Goal: Information Seeking & Learning: Learn about a topic

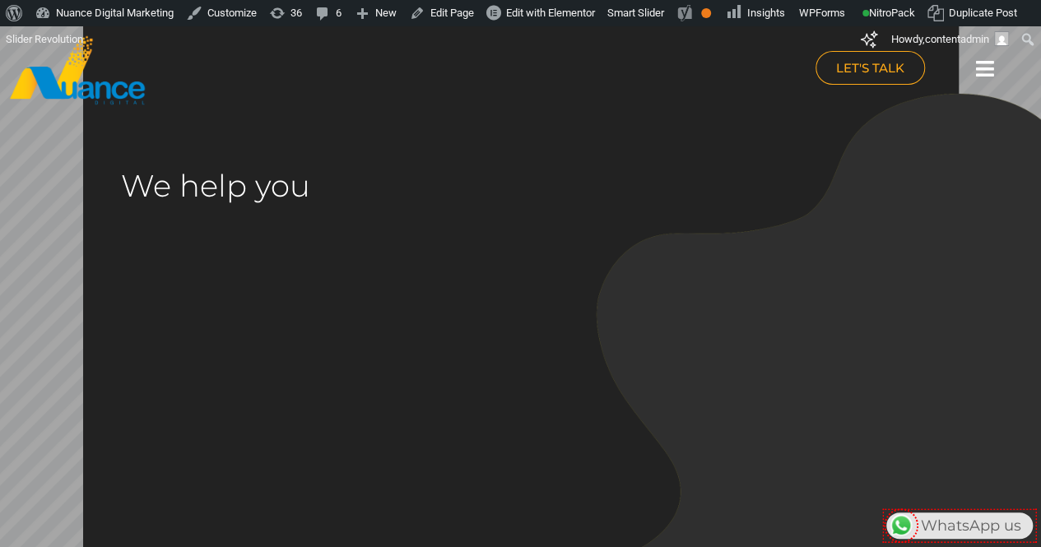
click at [992, 75] on icon at bounding box center [985, 68] width 18 height 21
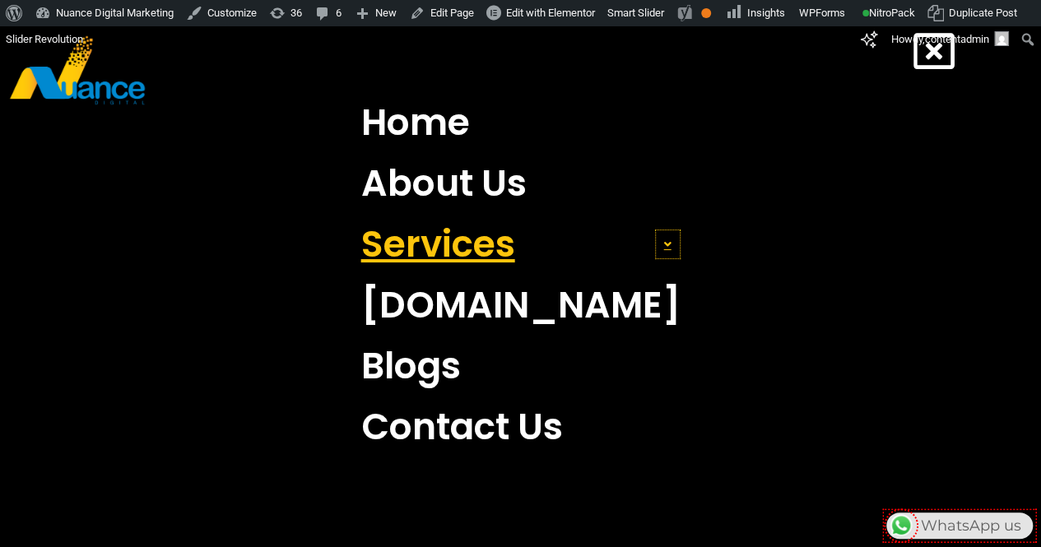
click at [655, 253] on span at bounding box center [668, 245] width 26 height 30
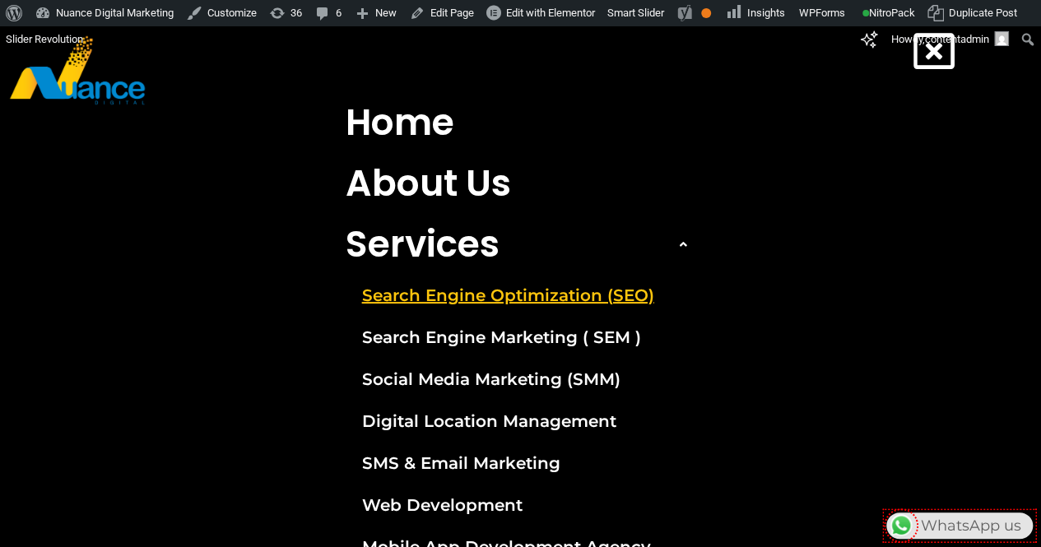
click at [560, 302] on link "Search Engine Optimization (SEO)" at bounding box center [520, 295] width 375 height 41
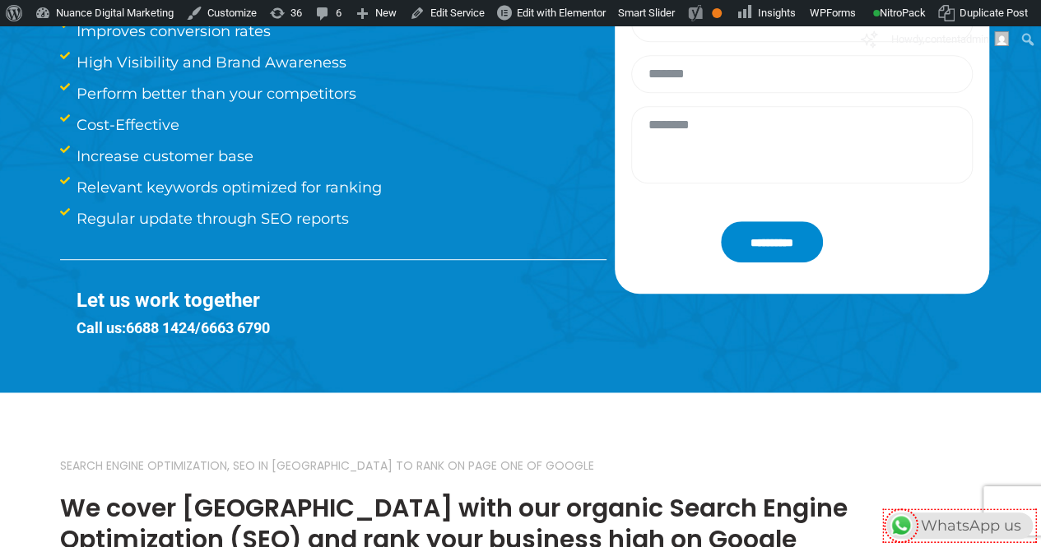
scroll to position [230, 0]
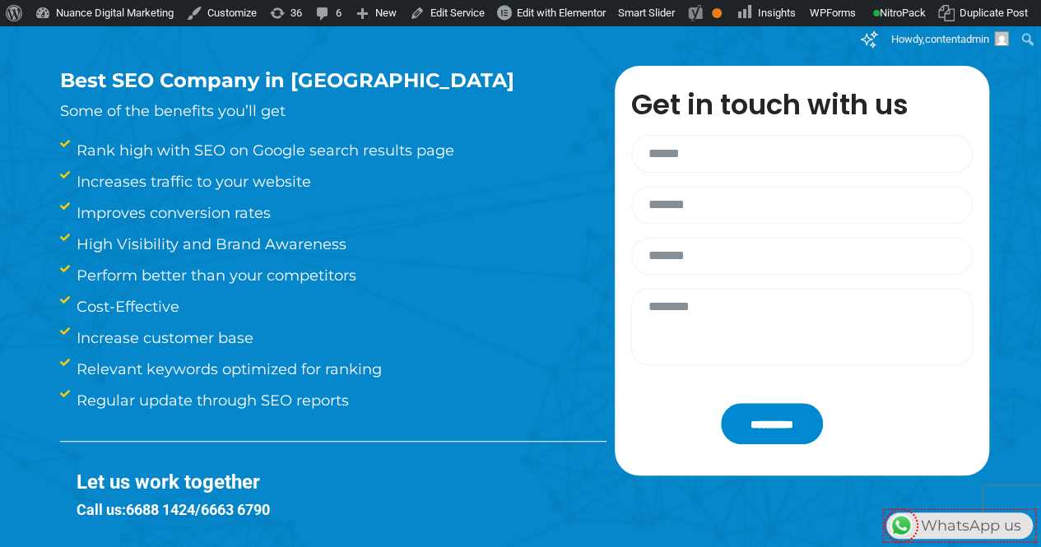
drag, startPoint x: 53, startPoint y: 66, endPoint x: 339, endPoint y: 111, distance: 289.9
click at [339, 111] on div "Best SEO Company in [GEOGRAPHIC_DATA] Some of the benefits you’ll get Rank high…" at bounding box center [333, 299] width 563 height 467
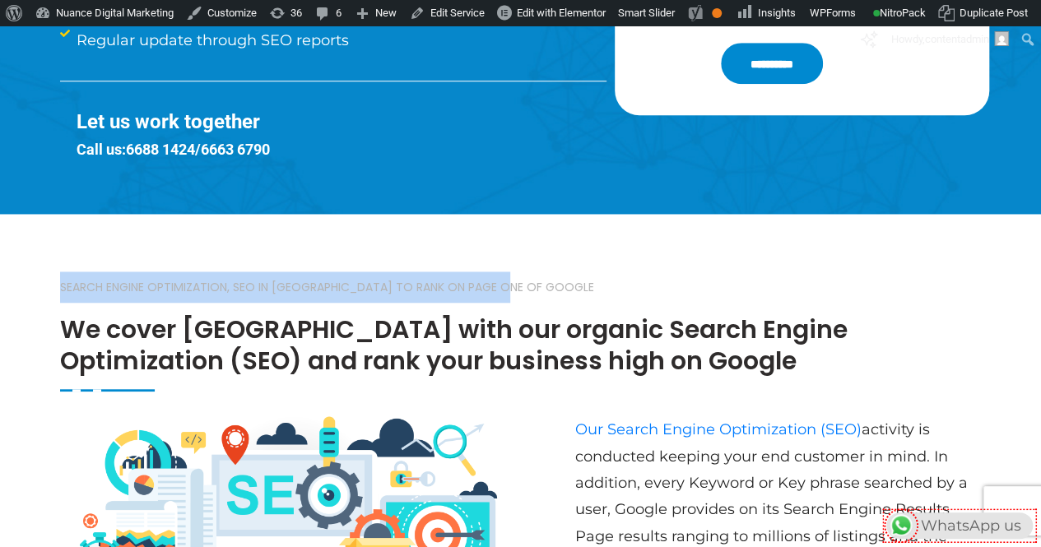
drag, startPoint x: 36, startPoint y: 291, endPoint x: 560, endPoint y: 291, distance: 523.3
click at [560, 291] on div "Search Engine Optimization, SEO in [GEOGRAPHIC_DATA] to rank on page one of Goo…" at bounding box center [520, 483] width 1041 height 539
copy small "Search Engine Optimization, SEO in [GEOGRAPHIC_DATA] to rank on page one of Goo…"
click at [573, 265] on div "Search Engine Optimization, SEO in [GEOGRAPHIC_DATA] to rank on page one of Goo…" at bounding box center [521, 307] width 922 height 170
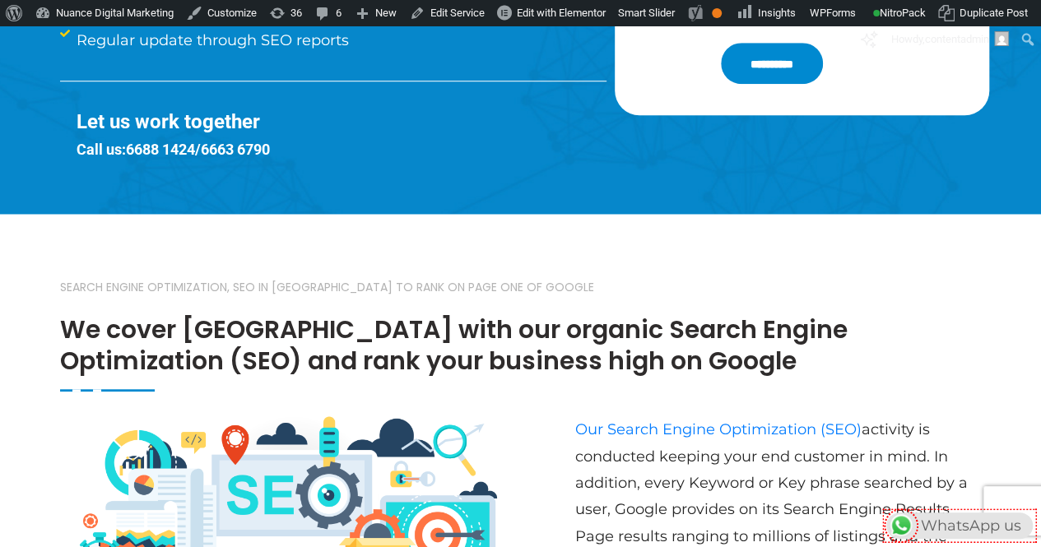
click at [16, 238] on div "Search Engine Optimization, SEO in [GEOGRAPHIC_DATA] to rank on page one of Goo…" at bounding box center [520, 483] width 1041 height 539
click at [958, 389] on div "Search Engine Optimization, SEO in [GEOGRAPHIC_DATA] to rank on page one of Goo…" at bounding box center [521, 332] width 922 height 120
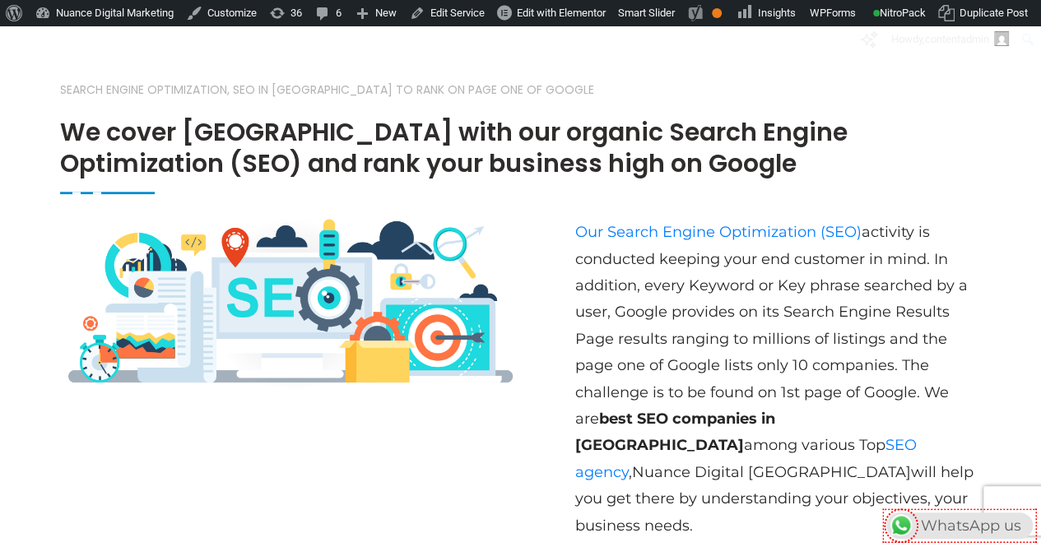
scroll to position [820, 0]
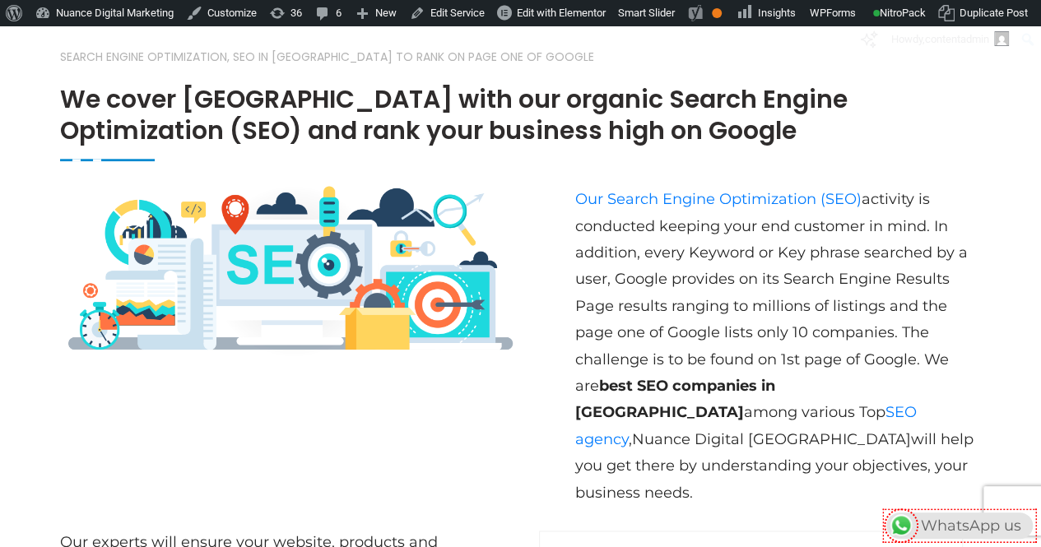
drag, startPoint x: 571, startPoint y: 409, endPoint x: 722, endPoint y: 476, distance: 165.4
click at [722, 476] on div "Our Search Engine Optimization (SEO) activity is conducted keeping your end cus…" at bounding box center [774, 346] width 415 height 337
copy p "Top SEO agency , Nuance Digital Qatar will help you get there by understanding …"
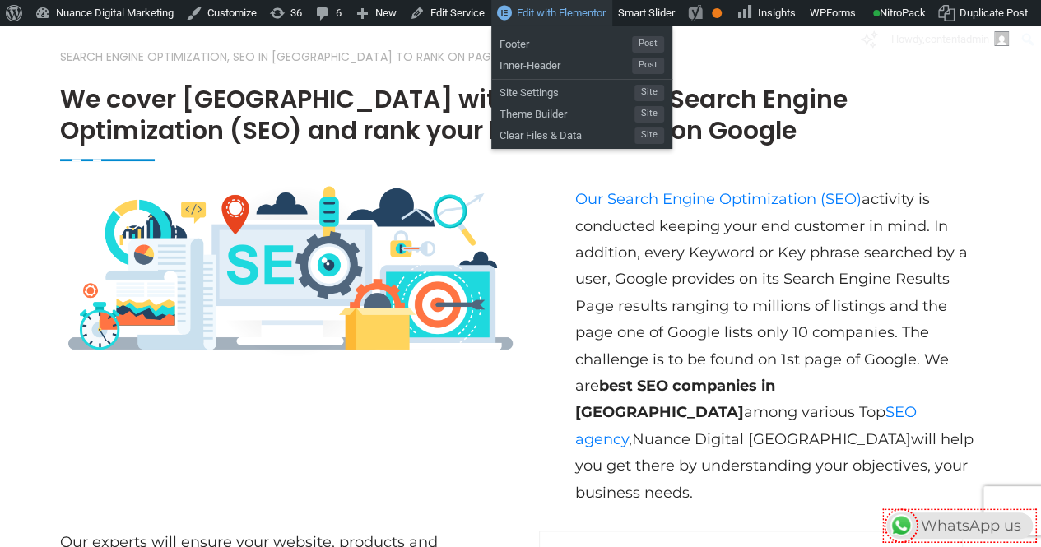
click at [532, 19] on span "Edit with Elementor" at bounding box center [561, 13] width 89 height 12
